Goal: Transaction & Acquisition: Purchase product/service

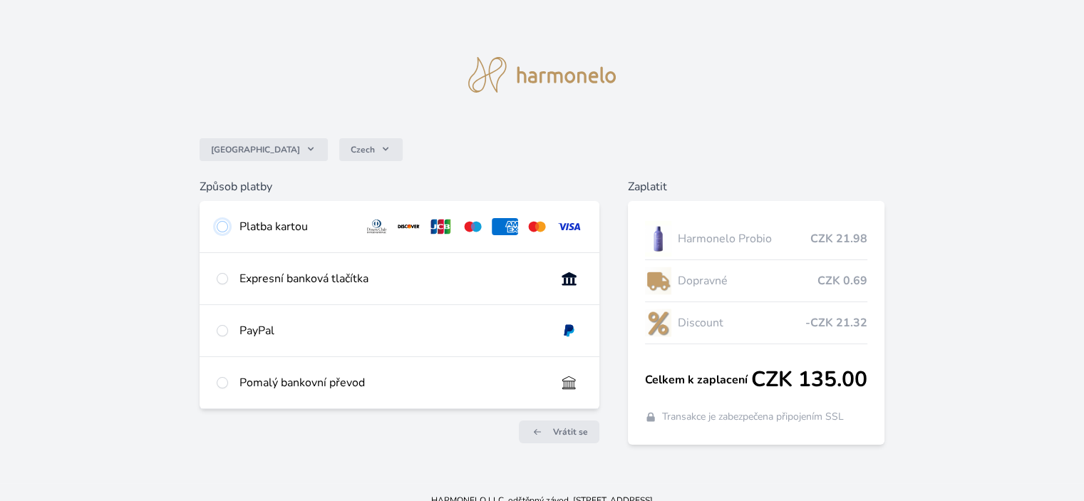
click at [223, 227] on input "radio" at bounding box center [222, 226] width 11 height 11
radio input "true"
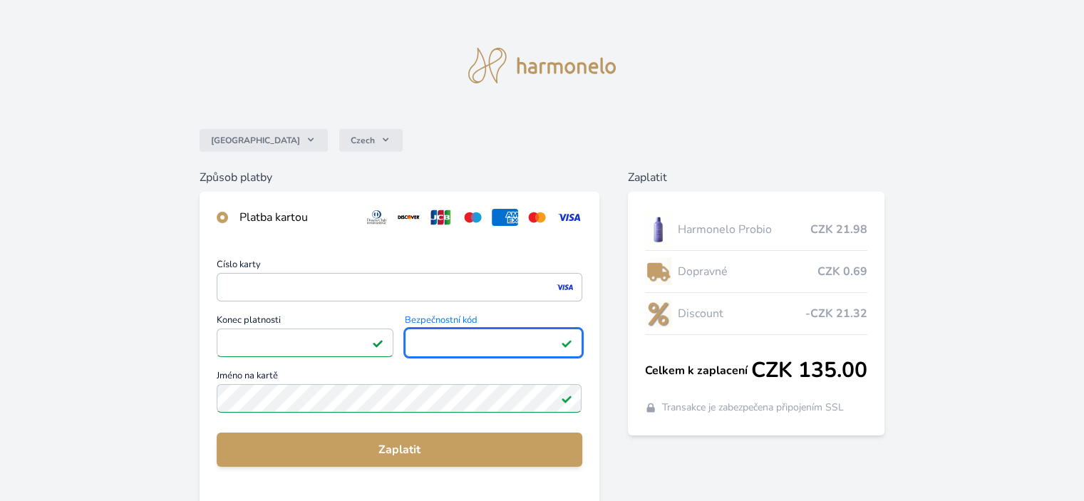
scroll to position [71, 0]
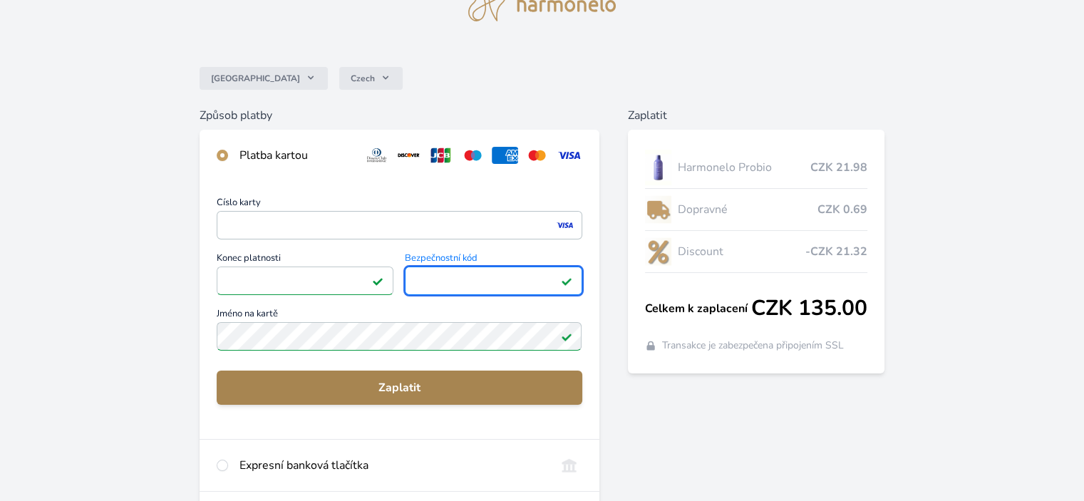
click at [407, 380] on span "Zaplatit" at bounding box center [399, 387] width 342 height 17
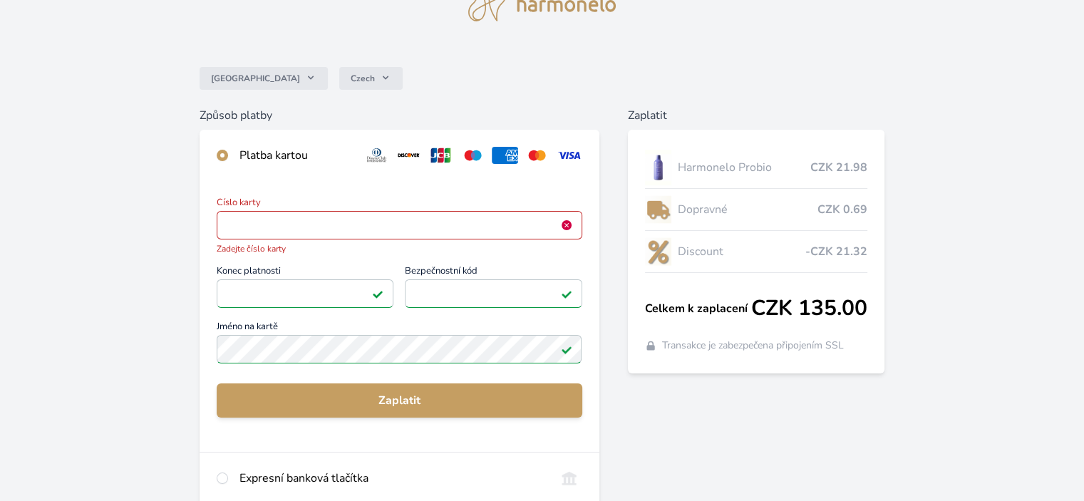
click at [569, 225] on img at bounding box center [566, 224] width 11 height 11
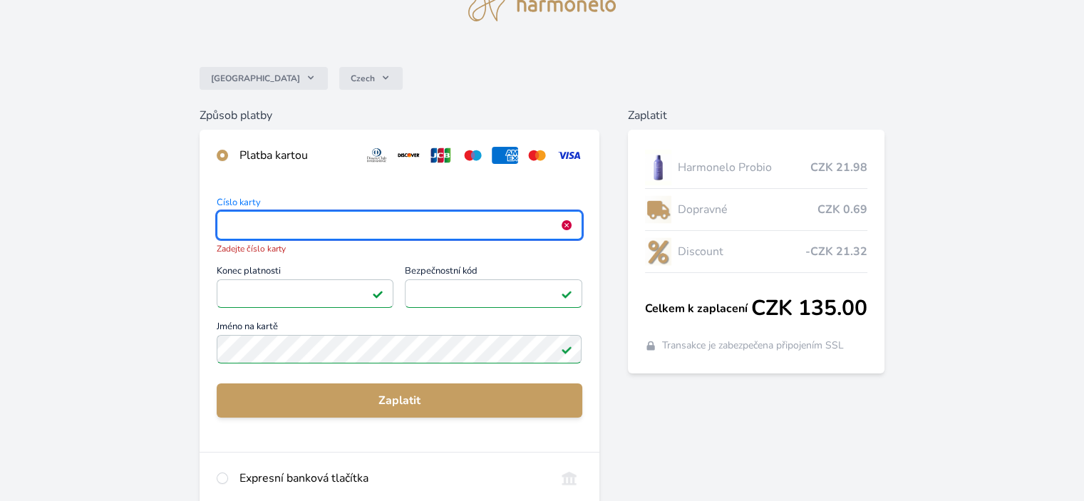
click at [564, 224] on img at bounding box center [566, 224] width 11 height 11
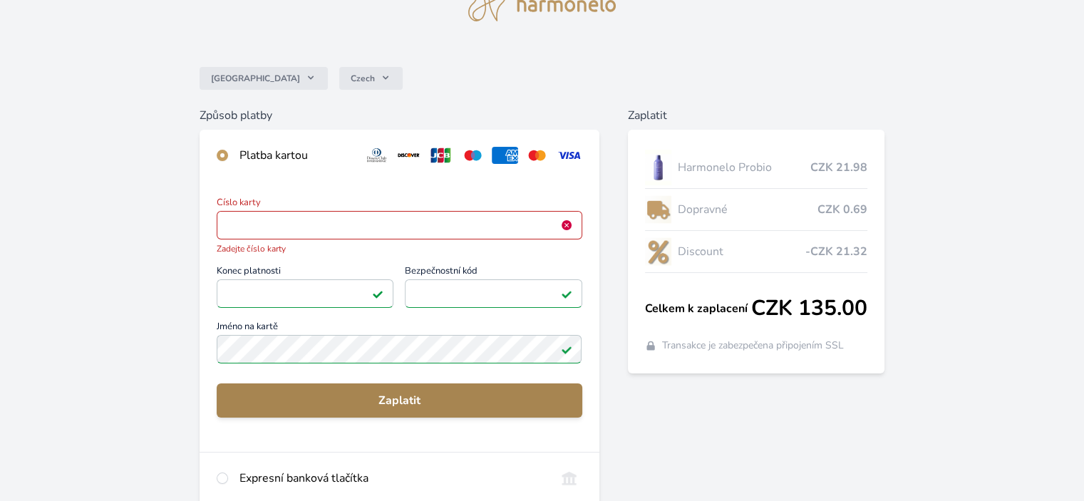
click at [408, 406] on span "Zaplatit" at bounding box center [399, 400] width 342 height 17
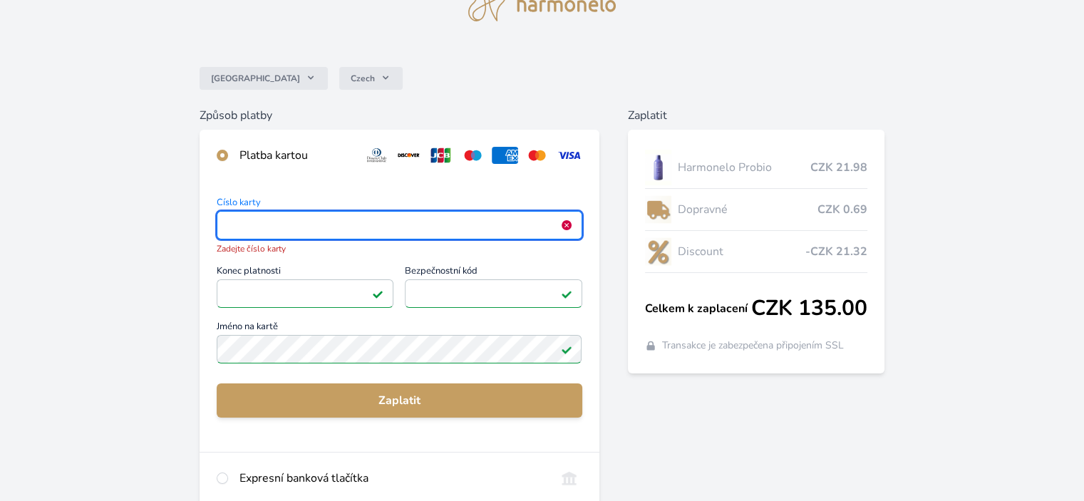
click at [565, 227] on img at bounding box center [566, 224] width 11 height 11
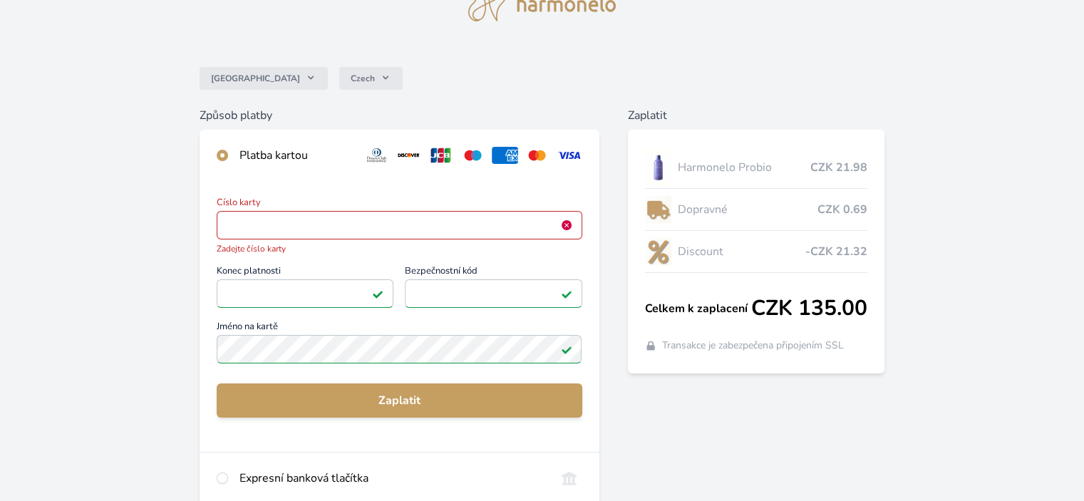
click at [564, 221] on img at bounding box center [566, 224] width 11 height 11
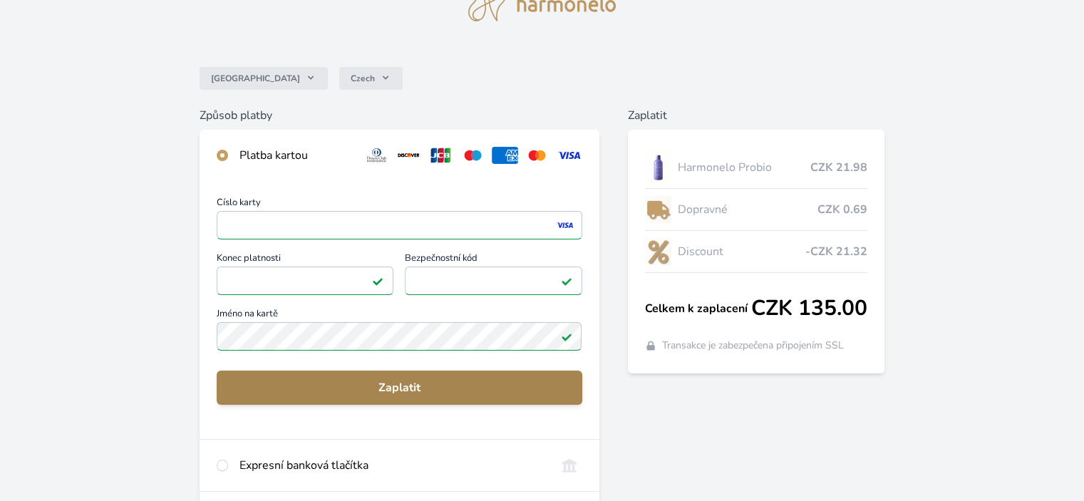
click at [380, 383] on span "Zaplatit" at bounding box center [399, 387] width 342 height 17
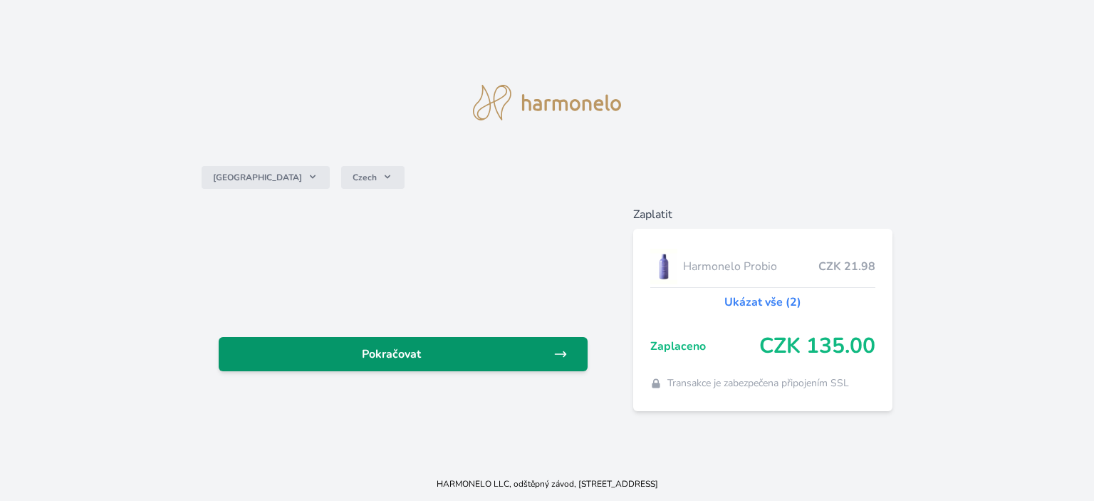
click at [370, 348] on span "Pokračovat" at bounding box center [391, 354] width 323 height 17
